Goal: Task Accomplishment & Management: Complete application form

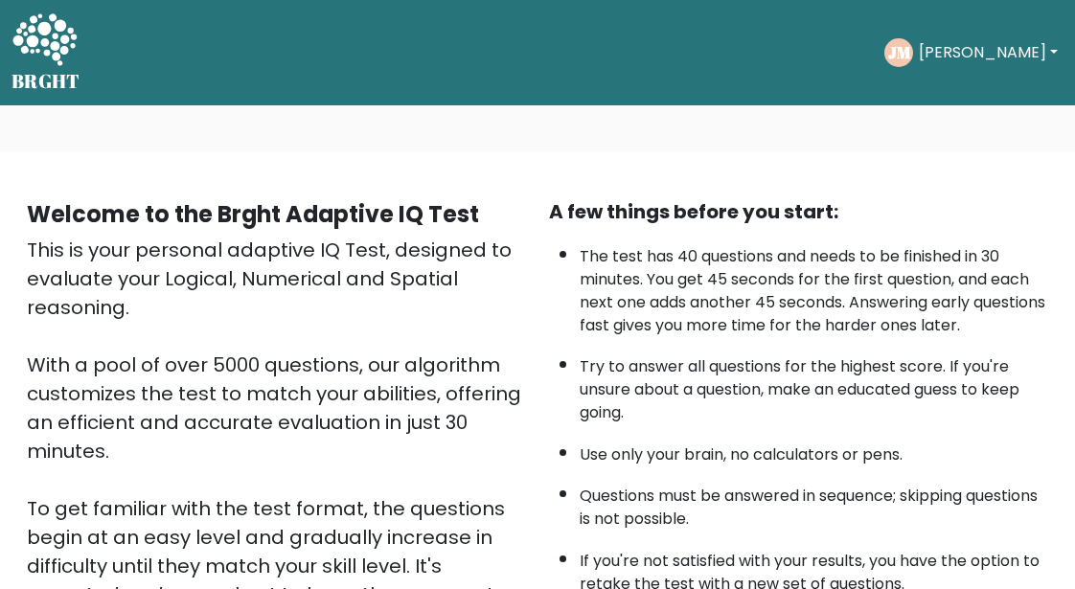
scroll to position [374, 0]
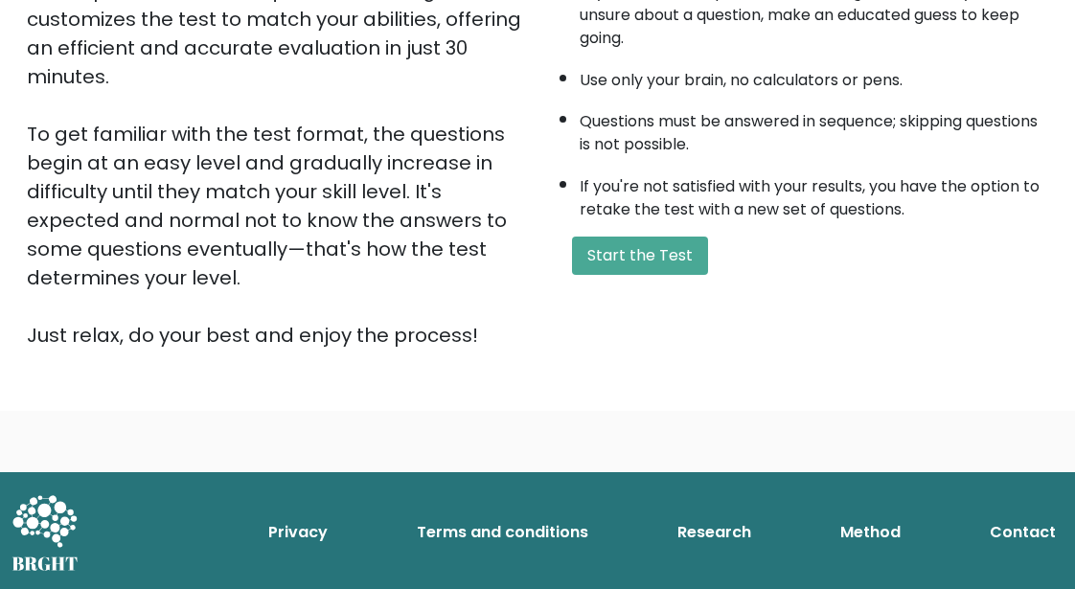
click at [616, 256] on button "Start the Test" at bounding box center [640, 256] width 136 height 38
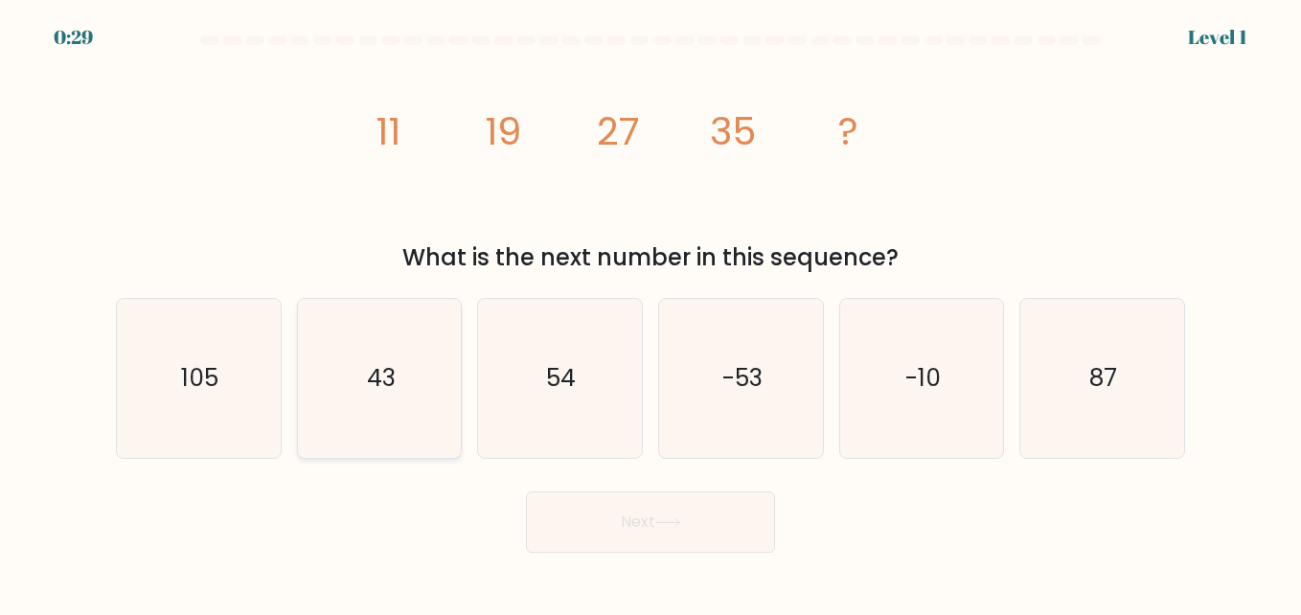
click at [445, 394] on icon "43" at bounding box center [379, 378] width 159 height 159
click at [650, 312] on input "b. 43" at bounding box center [650, 309] width 1 height 5
radio input "true"
click at [649, 549] on button "Next" at bounding box center [650, 521] width 249 height 61
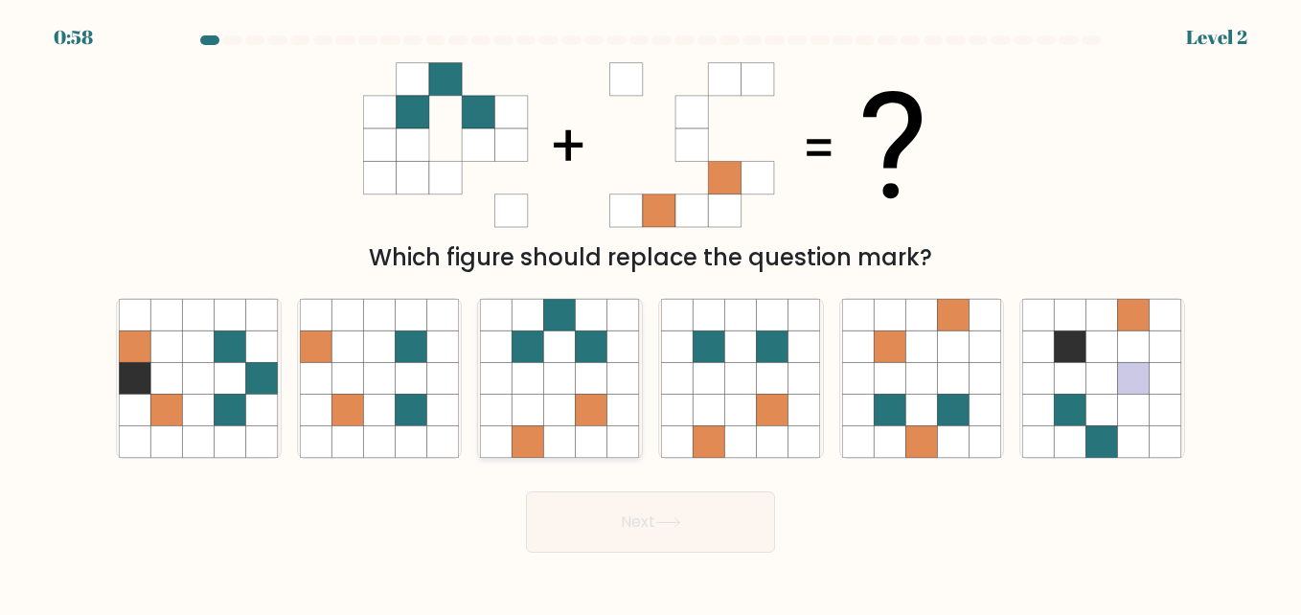
click at [585, 365] on icon at bounding box center [592, 378] width 32 height 32
click at [650, 312] on input "c." at bounding box center [650, 309] width 1 height 5
radio input "true"
click at [740, 514] on button "Next" at bounding box center [650, 521] width 249 height 61
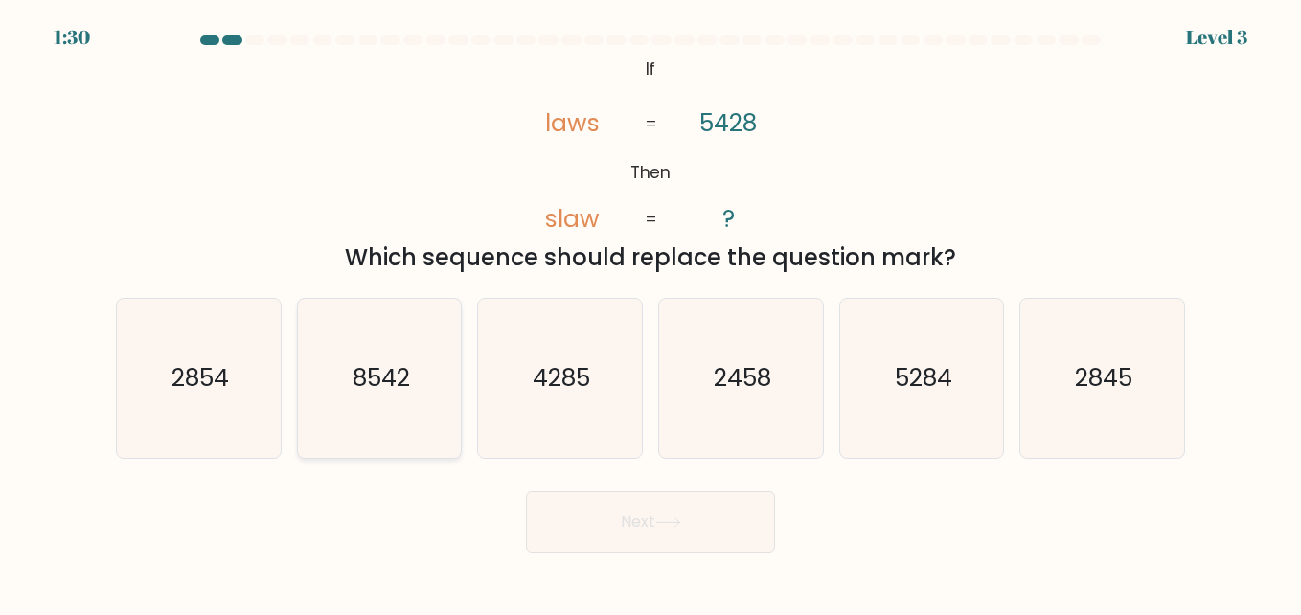
click at [418, 386] on icon "8542" at bounding box center [379, 378] width 159 height 159
click at [650, 312] on input "b. 8542" at bounding box center [650, 309] width 1 height 5
radio input "true"
click at [705, 533] on button "Next" at bounding box center [650, 521] width 249 height 61
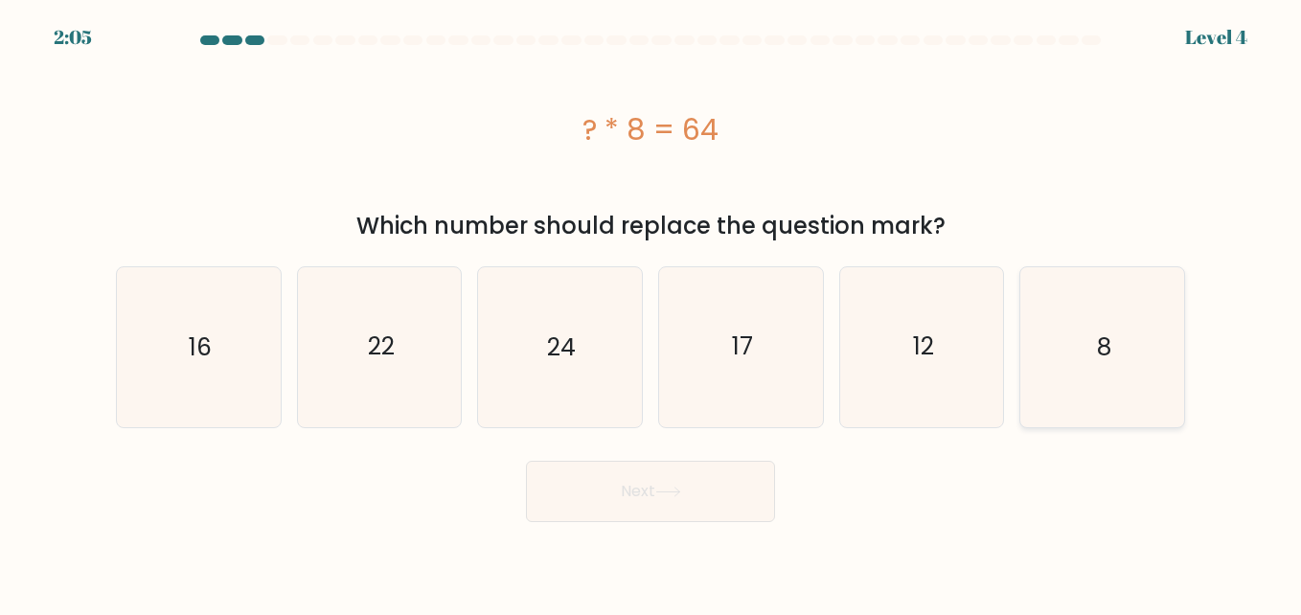
click at [1145, 363] on icon "8" at bounding box center [1101, 346] width 159 height 159
click at [651, 312] on input "f. 8" at bounding box center [650, 309] width 1 height 5
radio input "true"
click at [695, 476] on button "Next" at bounding box center [650, 491] width 249 height 61
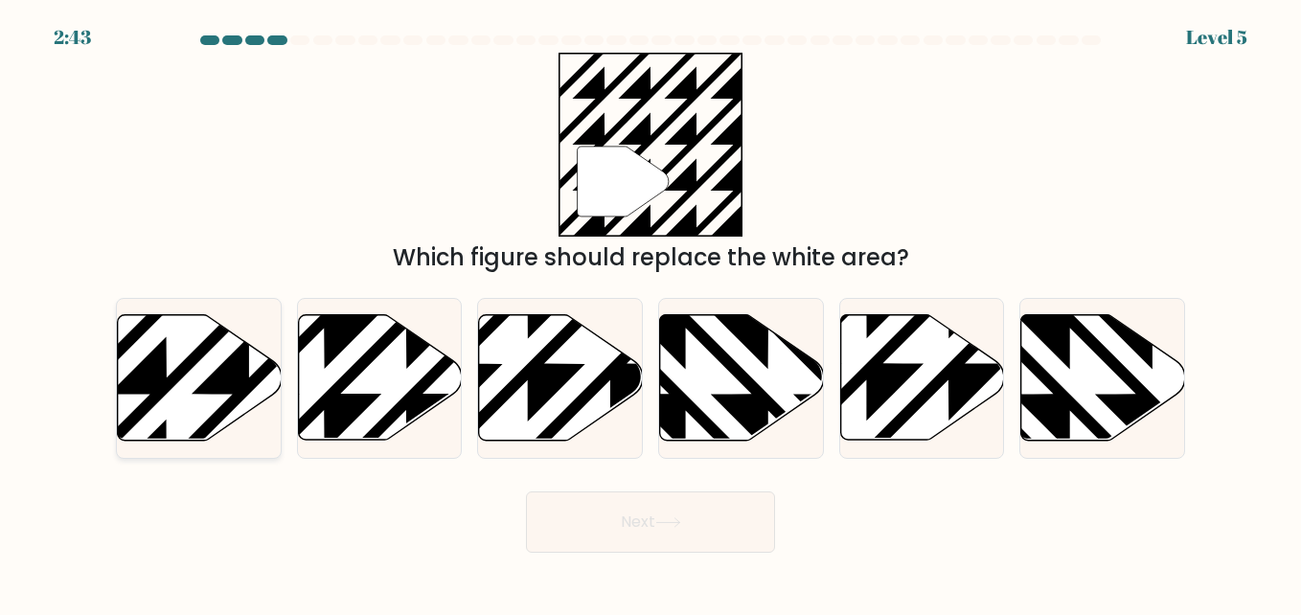
click at [199, 395] on icon at bounding box center [200, 377] width 164 height 125
click at [650, 312] on input "a." at bounding box center [650, 309] width 1 height 5
radio input "true"
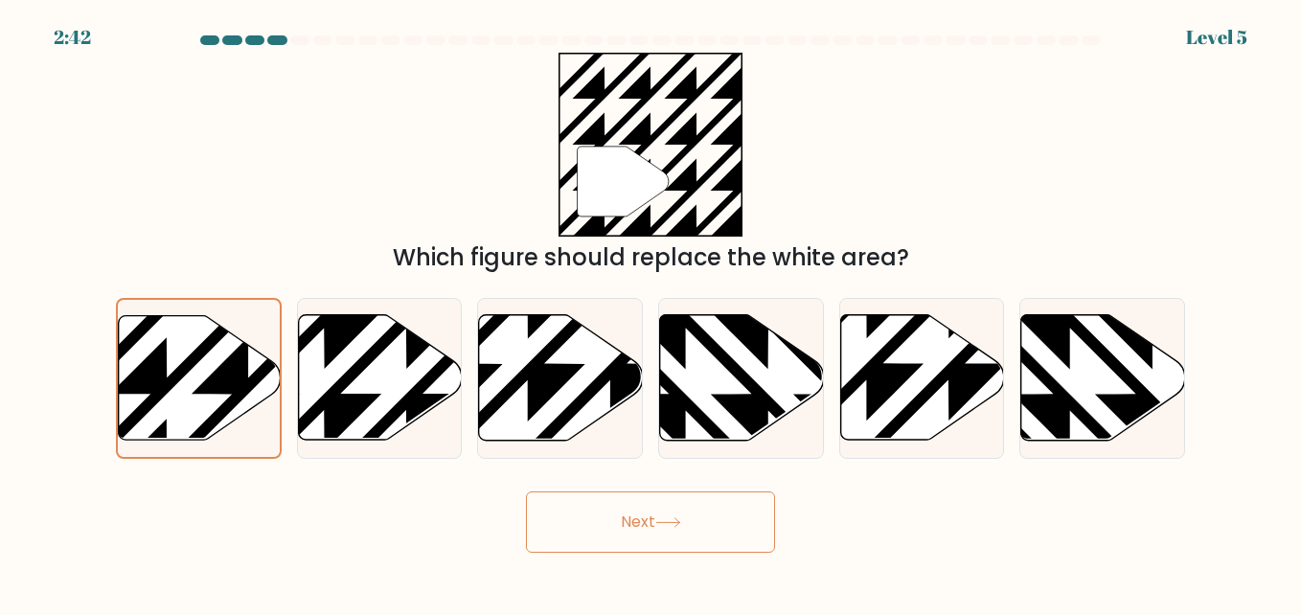
click at [585, 529] on button "Next" at bounding box center [650, 521] width 249 height 61
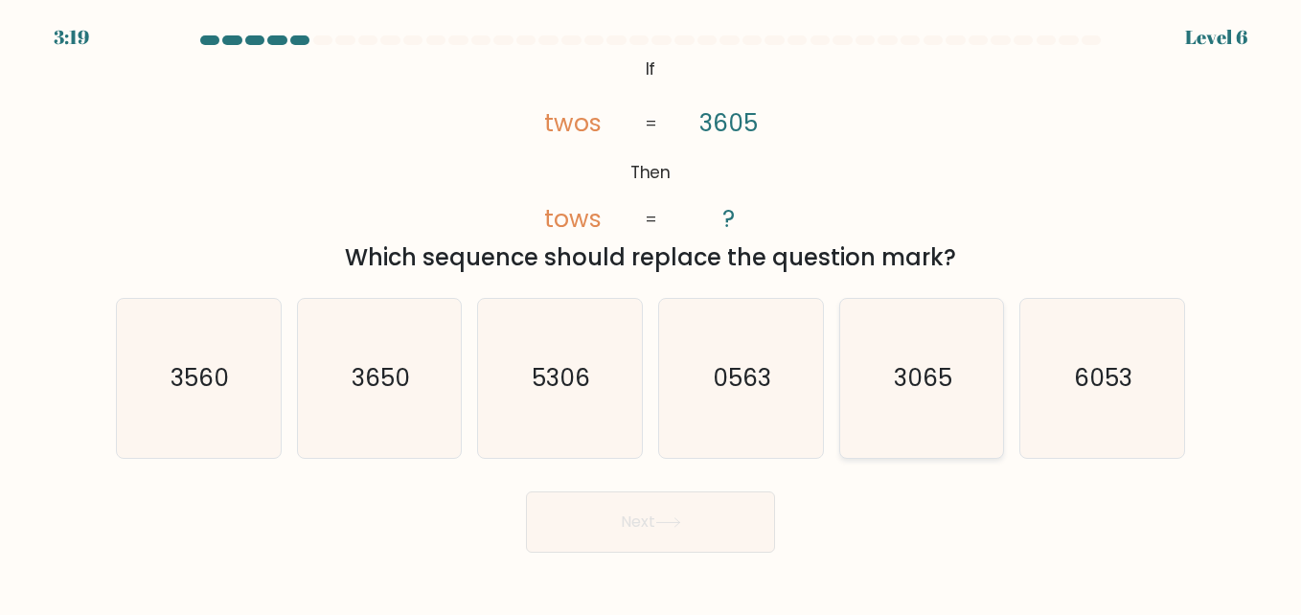
click at [916, 434] on icon "3065" at bounding box center [921, 378] width 159 height 159
click at [651, 312] on input "e. 3065" at bounding box center [650, 309] width 1 height 5
radio input "true"
click at [693, 511] on button "Next" at bounding box center [650, 521] width 249 height 61
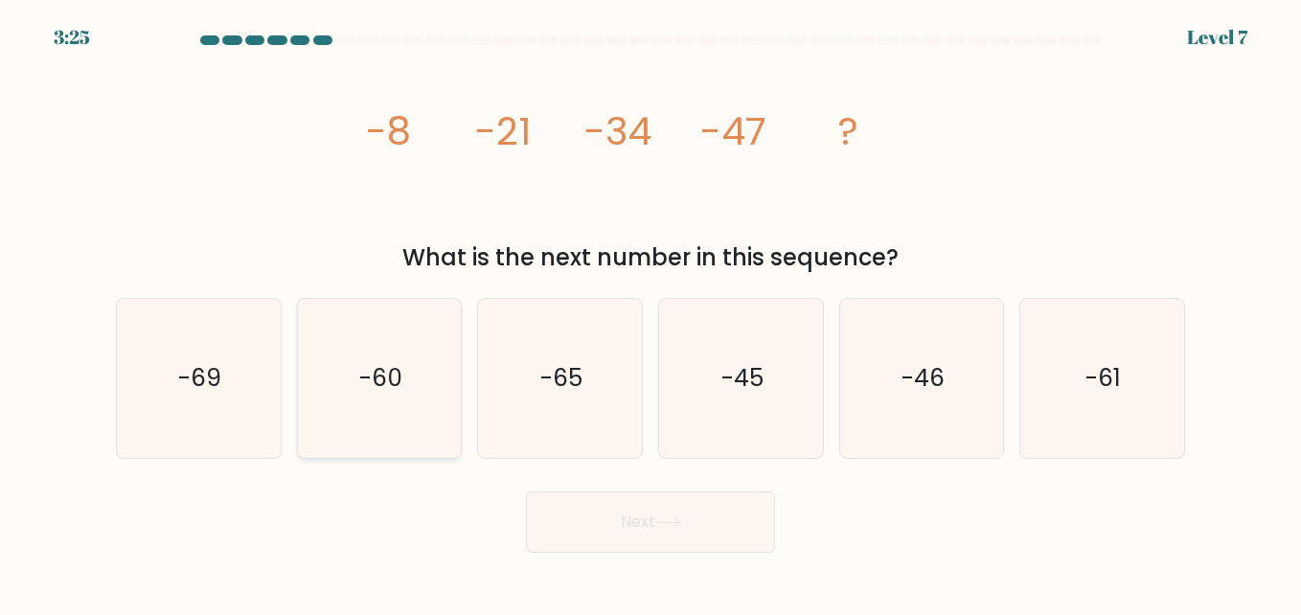
click at [445, 359] on icon "-60" at bounding box center [379, 378] width 159 height 159
click at [650, 312] on input "b. -60" at bounding box center [650, 309] width 1 height 5
radio input "true"
click at [665, 532] on button "Next" at bounding box center [650, 521] width 249 height 61
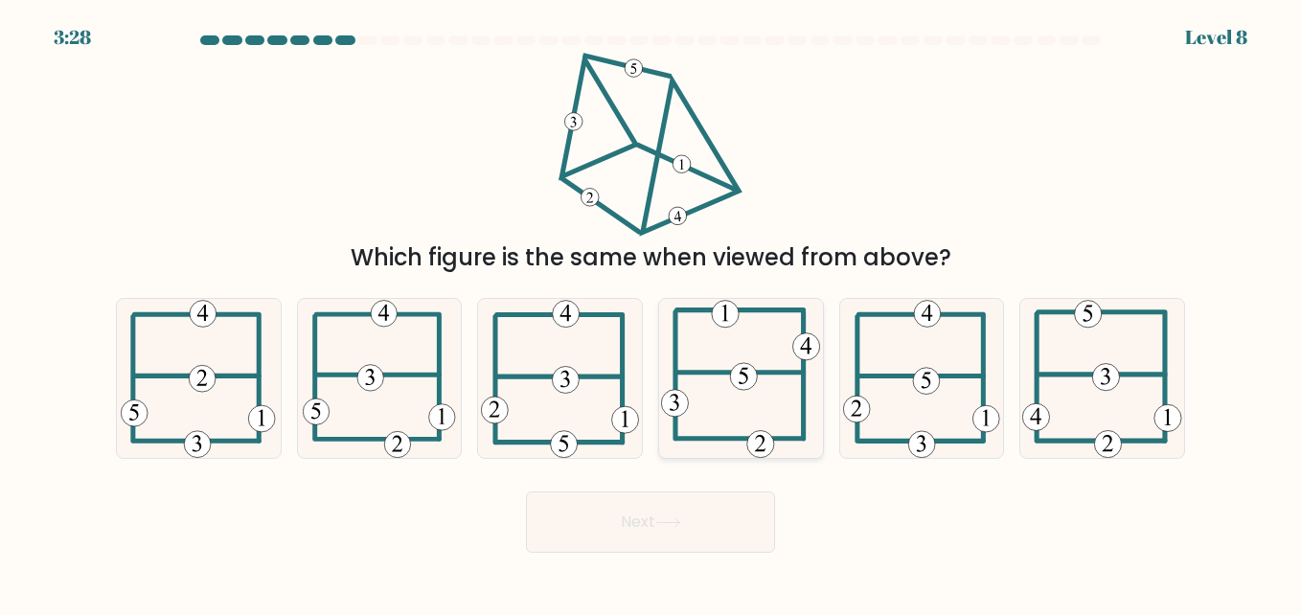
click at [710, 366] on icon at bounding box center [740, 378] width 159 height 159
click at [651, 312] on input "d." at bounding box center [650, 309] width 1 height 5
radio input "true"
click at [726, 546] on button "Next" at bounding box center [650, 521] width 249 height 61
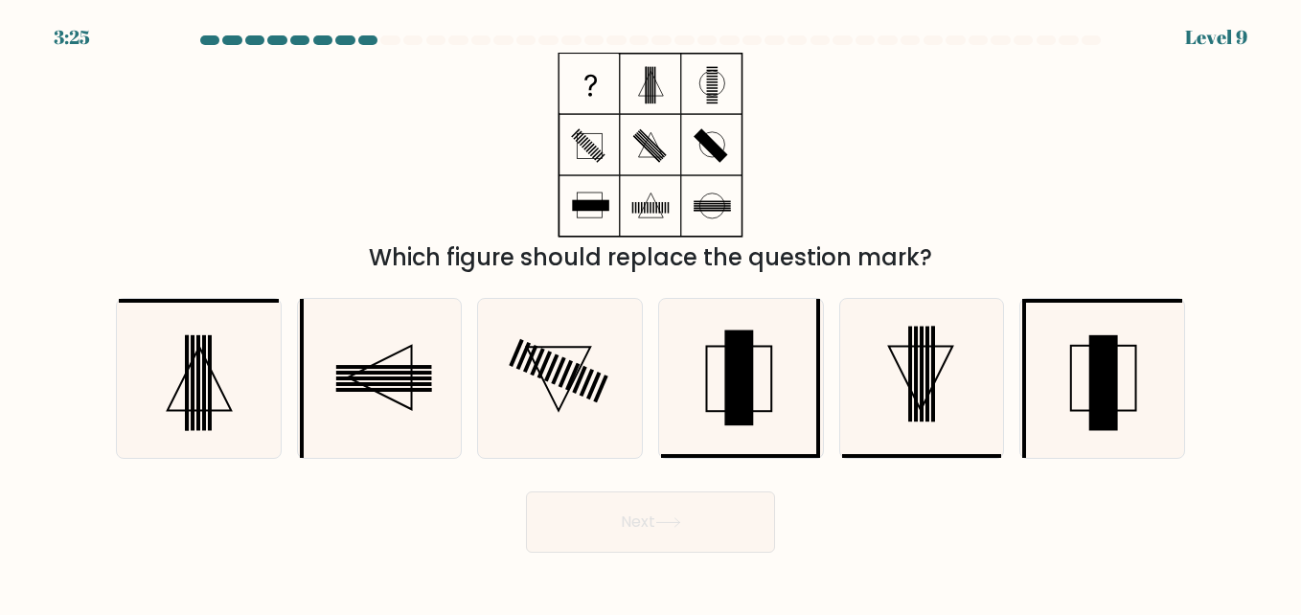
click at [707, 507] on button "Next" at bounding box center [650, 521] width 249 height 61
click at [916, 512] on div "Next" at bounding box center [650, 517] width 1092 height 71
click at [804, 408] on icon at bounding box center [740, 378] width 159 height 159
click at [651, 312] on input "d." at bounding box center [650, 309] width 1 height 5
radio input "true"
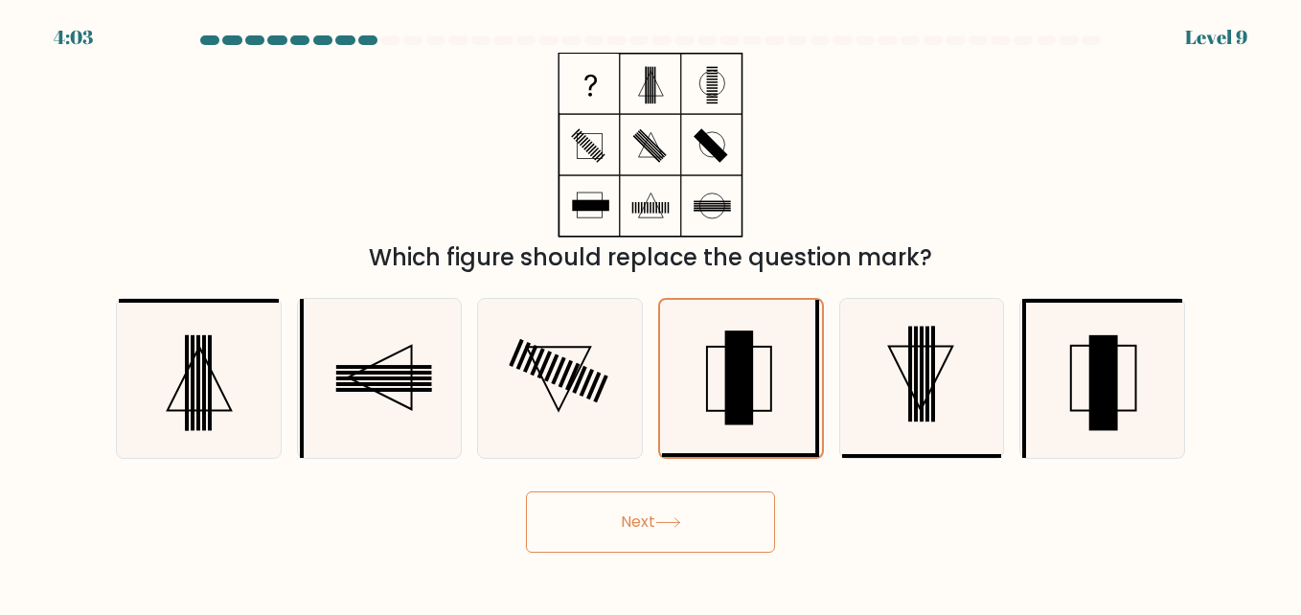
click at [795, 517] on div "Next" at bounding box center [650, 517] width 1092 height 71
click at [752, 517] on button "Next" at bounding box center [650, 521] width 249 height 61
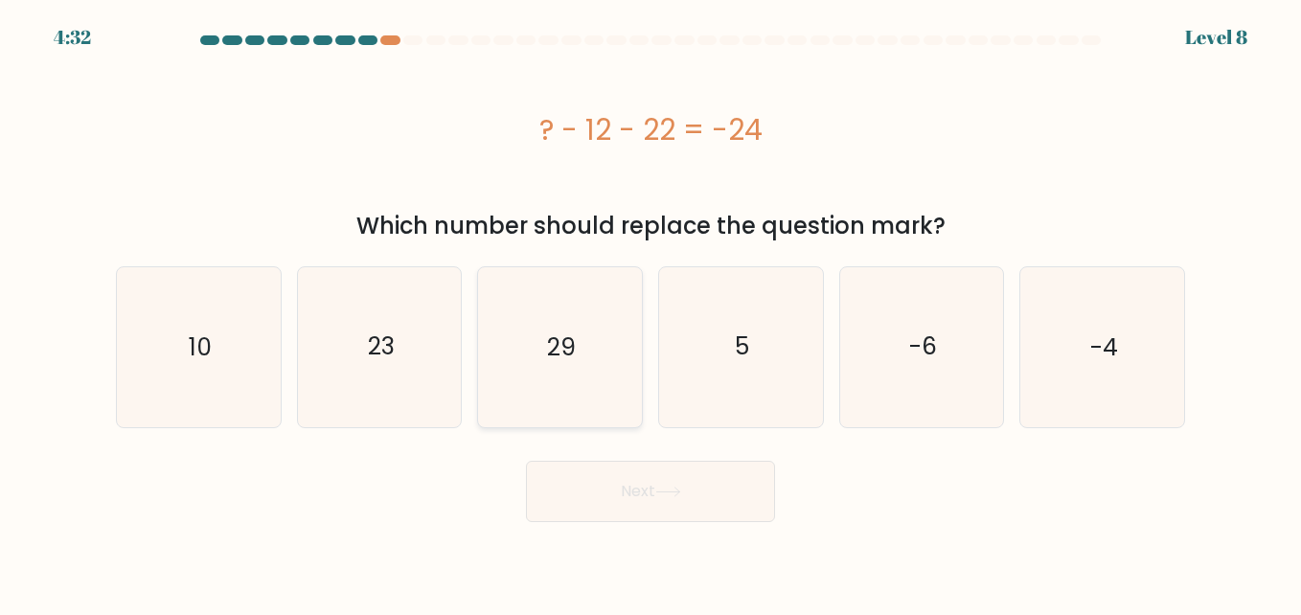
click at [575, 324] on icon "29" at bounding box center [559, 346] width 159 height 159
click at [650, 312] on input "c. 29" at bounding box center [650, 309] width 1 height 5
radio input "true"
click at [575, 324] on icon "29" at bounding box center [559, 346] width 157 height 157
click at [650, 312] on input "c. 29" at bounding box center [650, 309] width 1 height 5
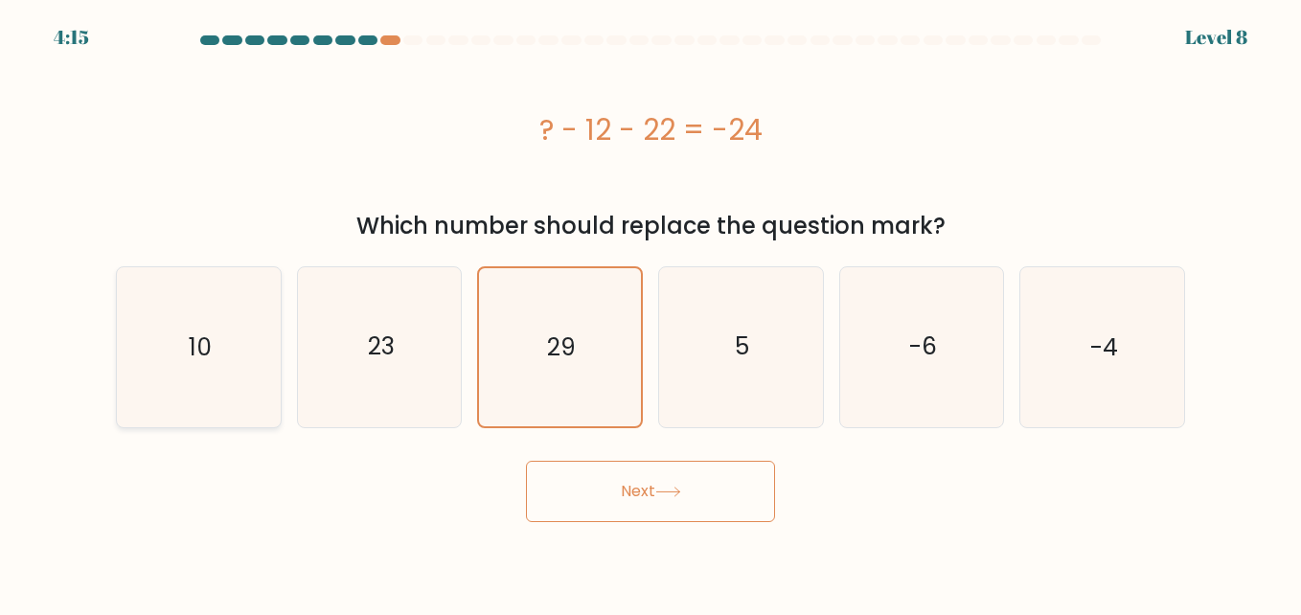
click at [262, 381] on icon "10" at bounding box center [198, 346] width 159 height 159
click at [650, 312] on input "a. 10" at bounding box center [650, 309] width 1 height 5
radio input "true"
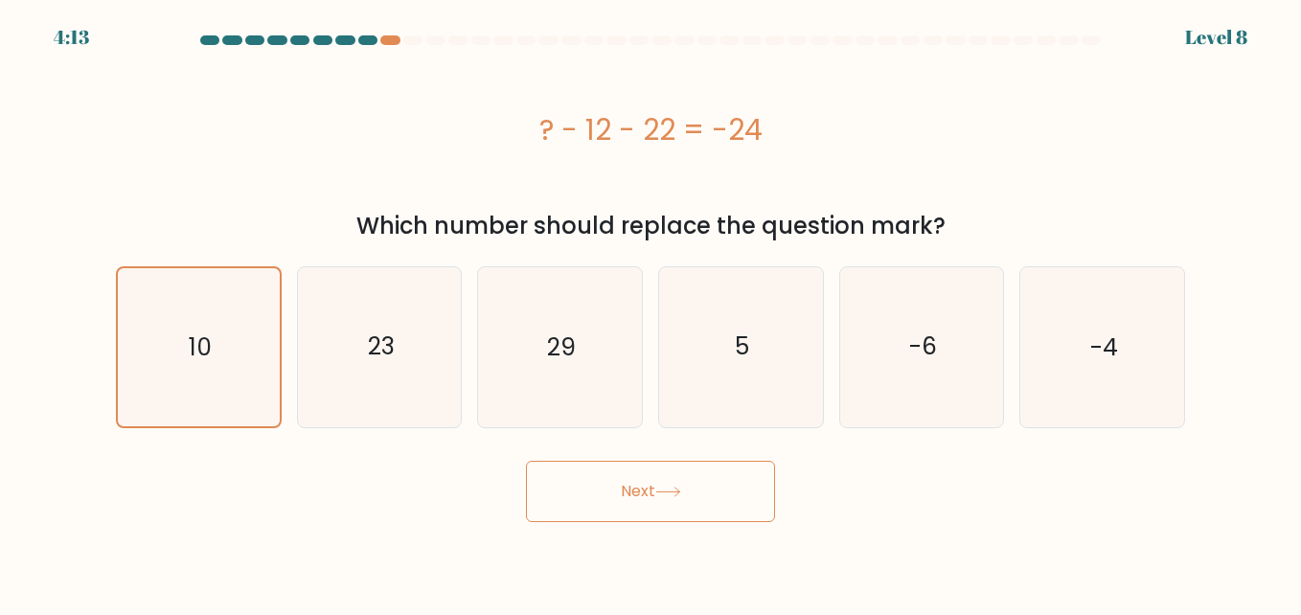
click at [635, 494] on button "Next" at bounding box center [650, 491] width 249 height 61
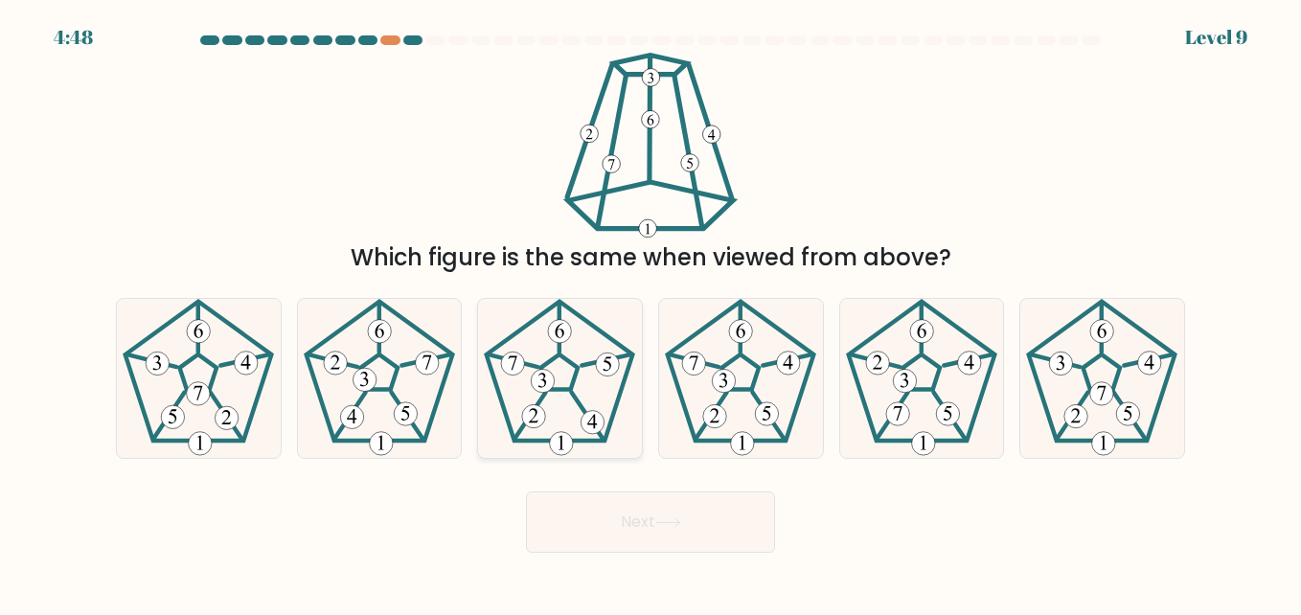
click at [597, 378] on icon at bounding box center [559, 378] width 159 height 159
click at [650, 312] on input "c." at bounding box center [650, 309] width 1 height 5
radio input "true"
click at [615, 491] on button "Next" at bounding box center [650, 521] width 249 height 61
